Goal: Find specific page/section: Find specific page/section

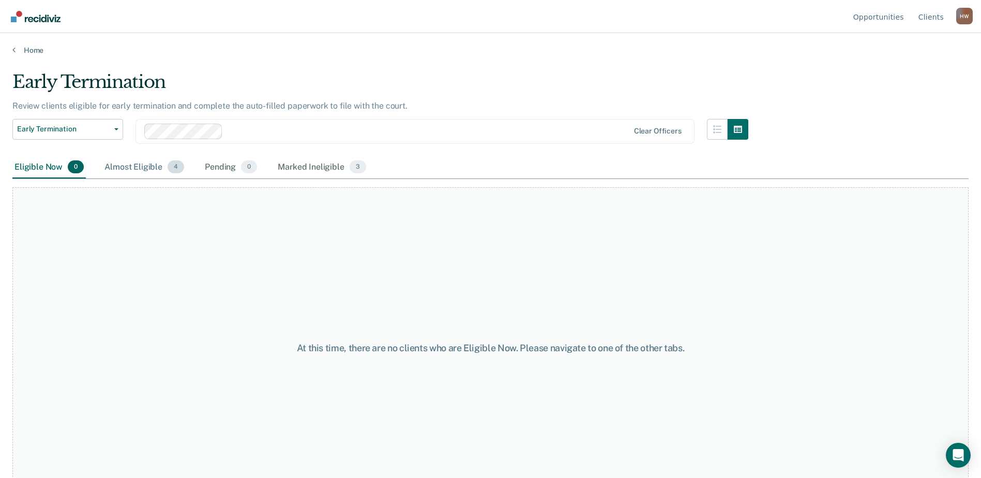
click at [130, 165] on div "Almost Eligible 4" at bounding box center [144, 167] width 84 height 23
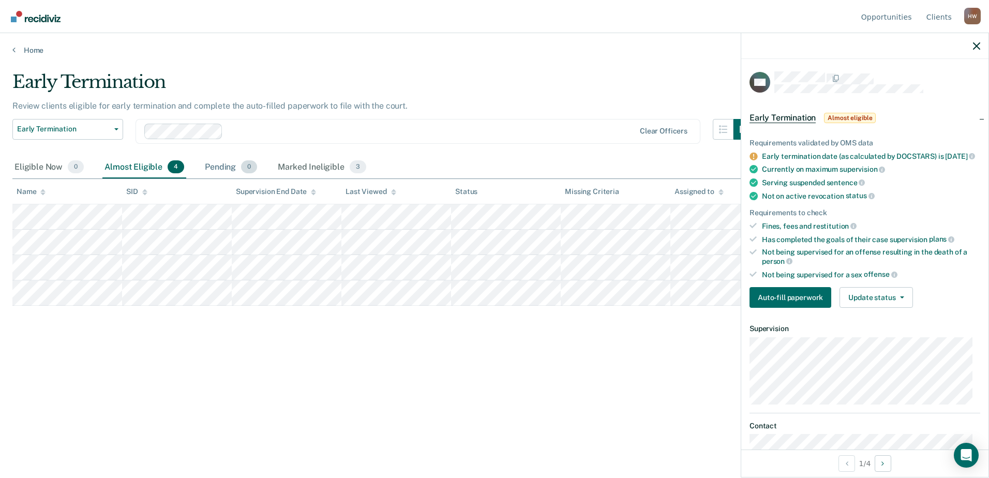
click at [221, 169] on div "Pending 0" at bounding box center [231, 167] width 56 height 23
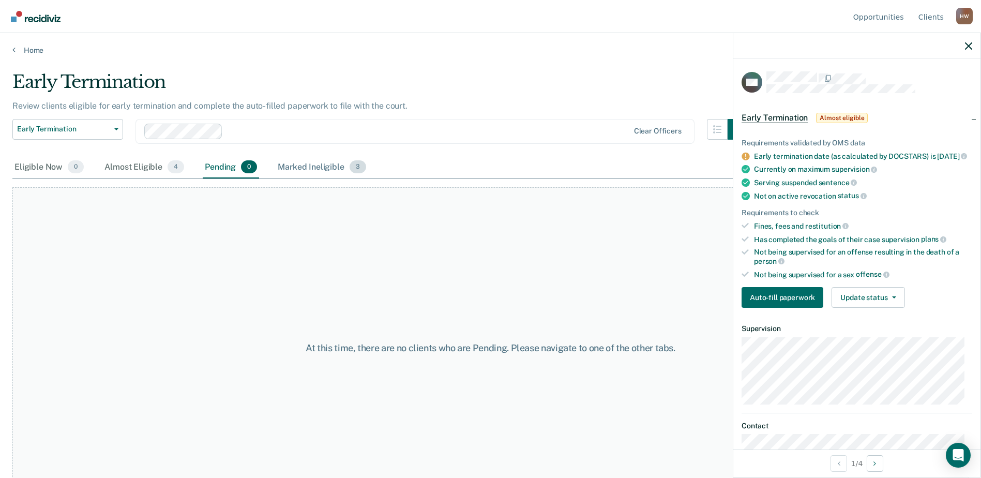
click at [303, 167] on div "Marked Ineligible 3" at bounding box center [322, 167] width 93 height 23
